Goal: Transaction & Acquisition: Book appointment/travel/reservation

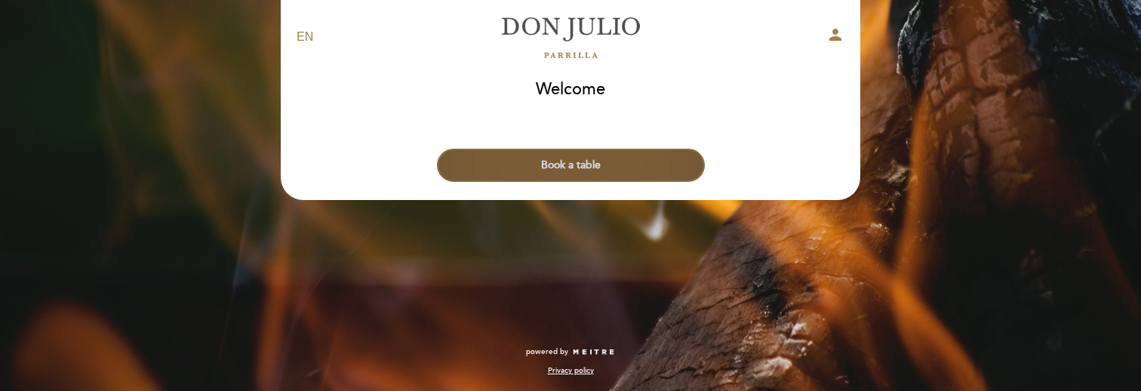
click at [506, 167] on button "Book a table" at bounding box center [571, 165] width 268 height 33
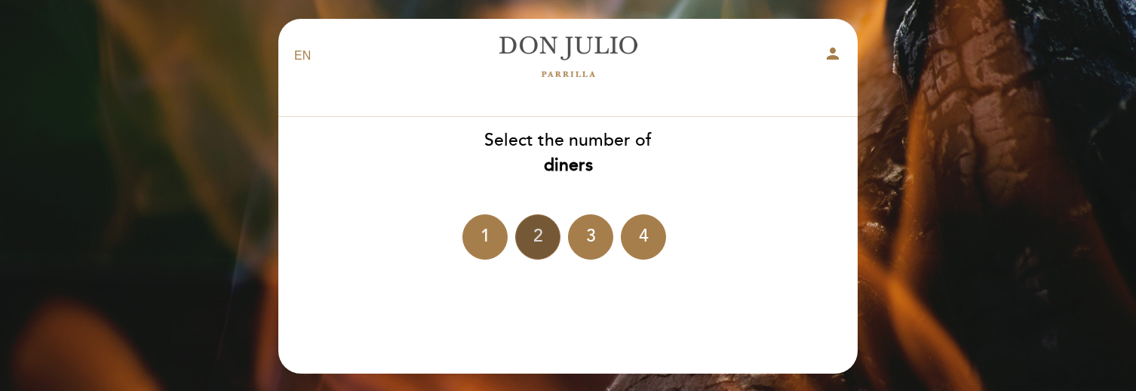
click at [529, 225] on div "2" at bounding box center [537, 236] width 45 height 45
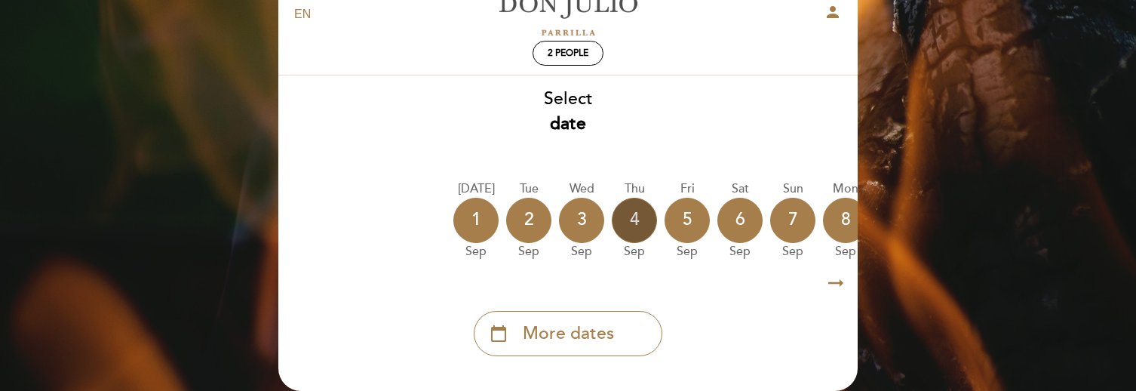
scroll to position [66, 0]
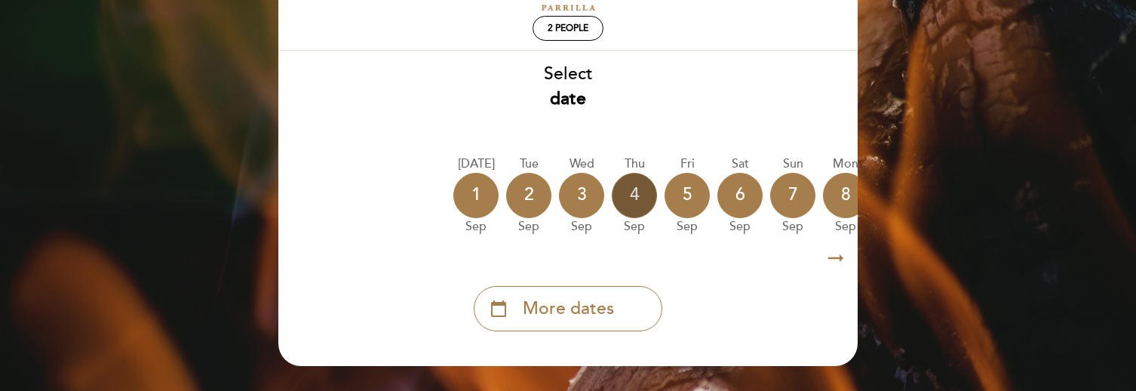
click at [637, 189] on div "4" at bounding box center [634, 195] width 45 height 45
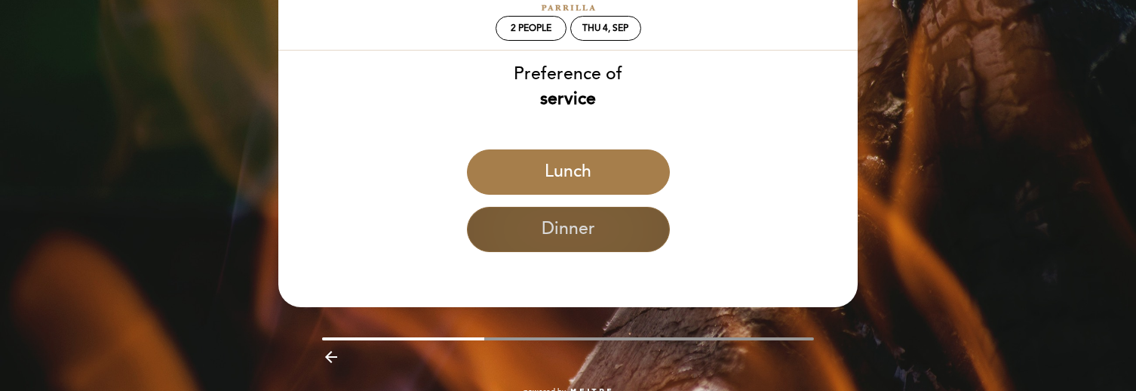
click at [580, 220] on button "Dinner" at bounding box center [568, 229] width 203 height 45
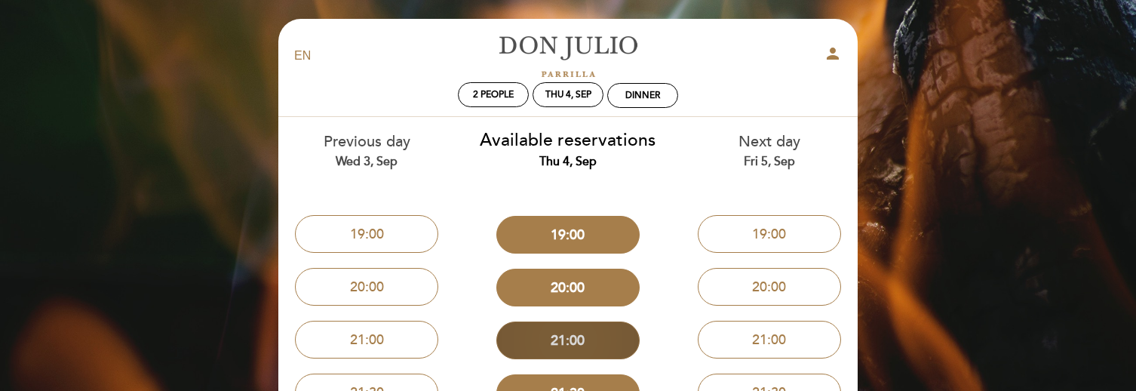
scroll to position [0, 0]
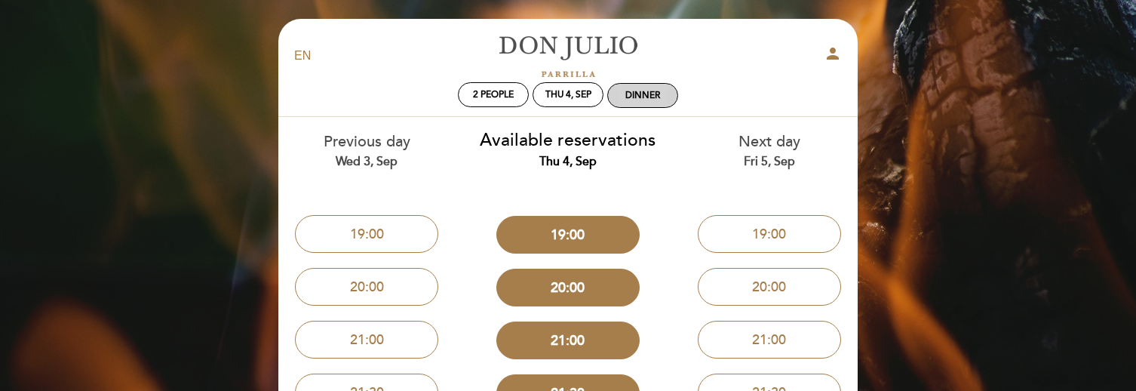
click at [617, 93] on div "Dinner" at bounding box center [642, 95] width 69 height 23
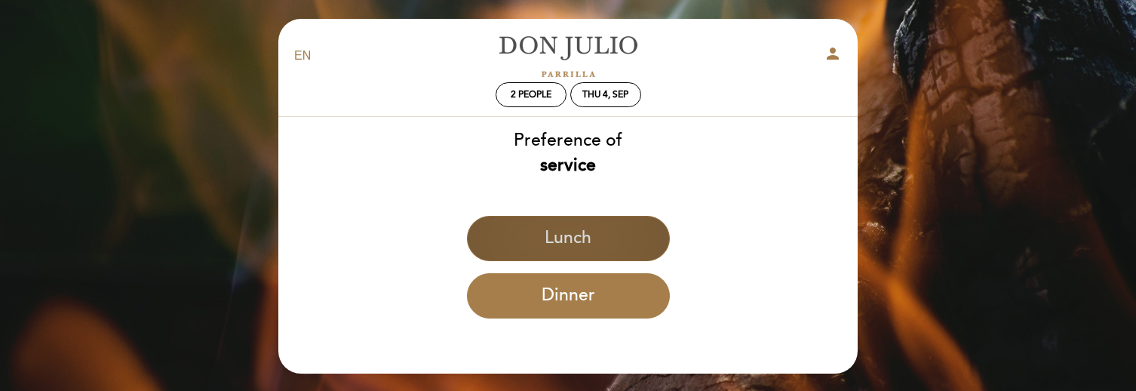
click at [589, 233] on button "Lunch" at bounding box center [568, 238] width 203 height 45
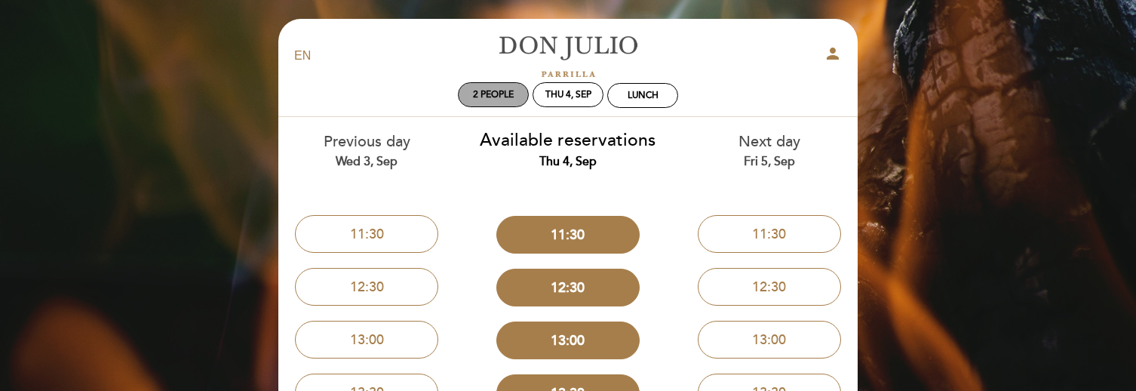
click at [467, 100] on div "2 people" at bounding box center [493, 94] width 69 height 23
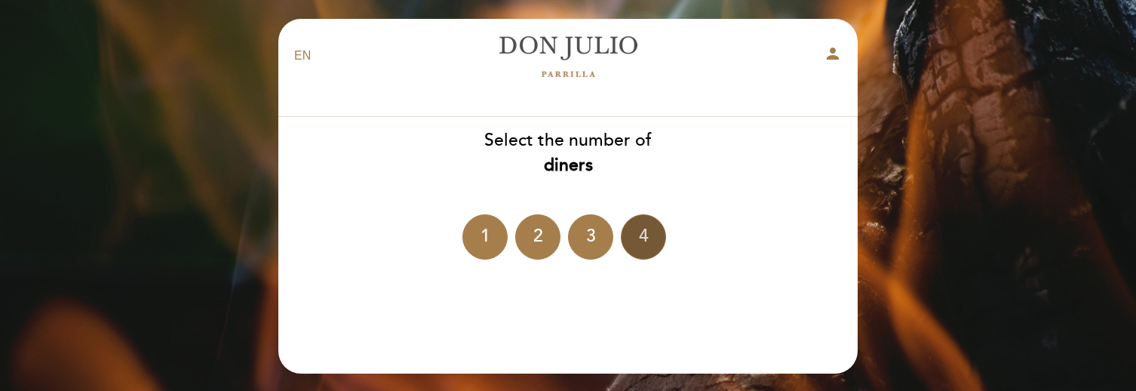
click at [650, 240] on div "4" at bounding box center [643, 236] width 45 height 45
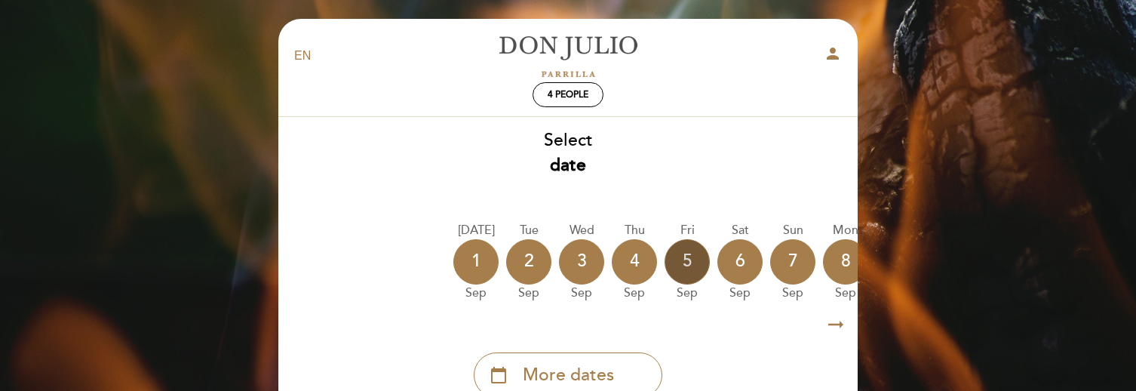
click at [675, 260] on div "5" at bounding box center [687, 261] width 45 height 45
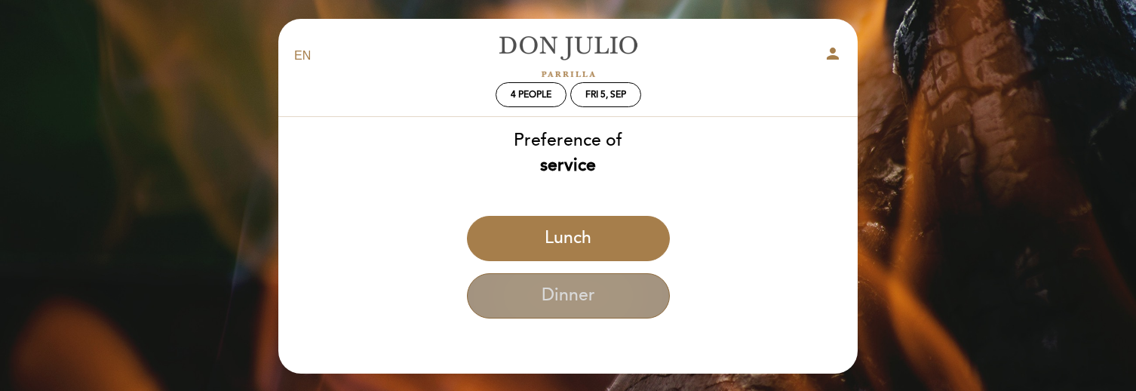
click at [596, 287] on button "Dinner" at bounding box center [568, 295] width 203 height 45
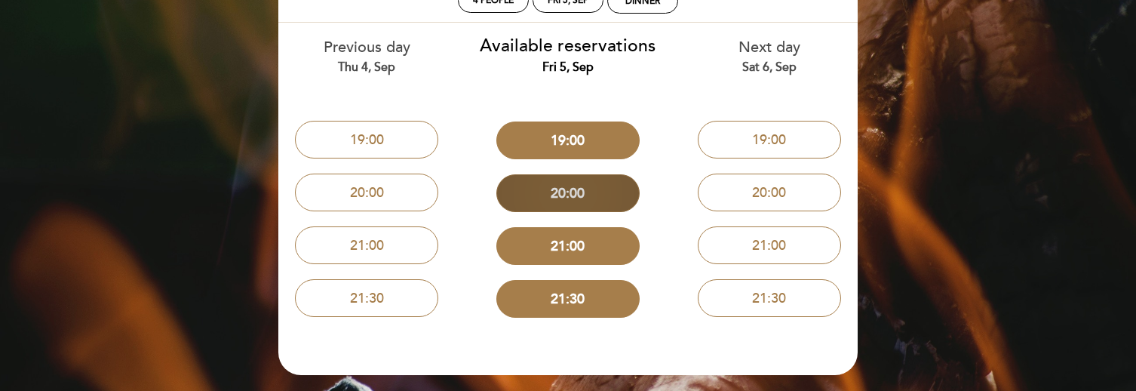
scroll to position [95, 0]
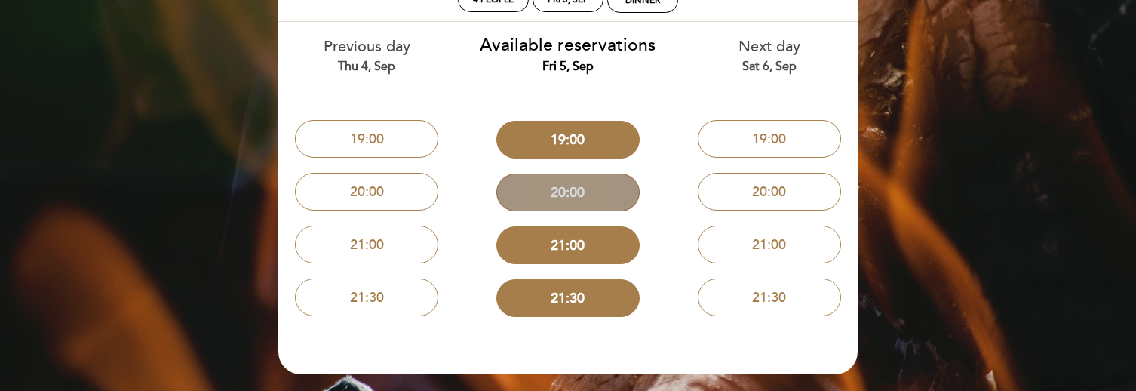
click at [565, 199] on button "20:00" at bounding box center [567, 193] width 143 height 38
